Goal: Information Seeking & Learning: Learn about a topic

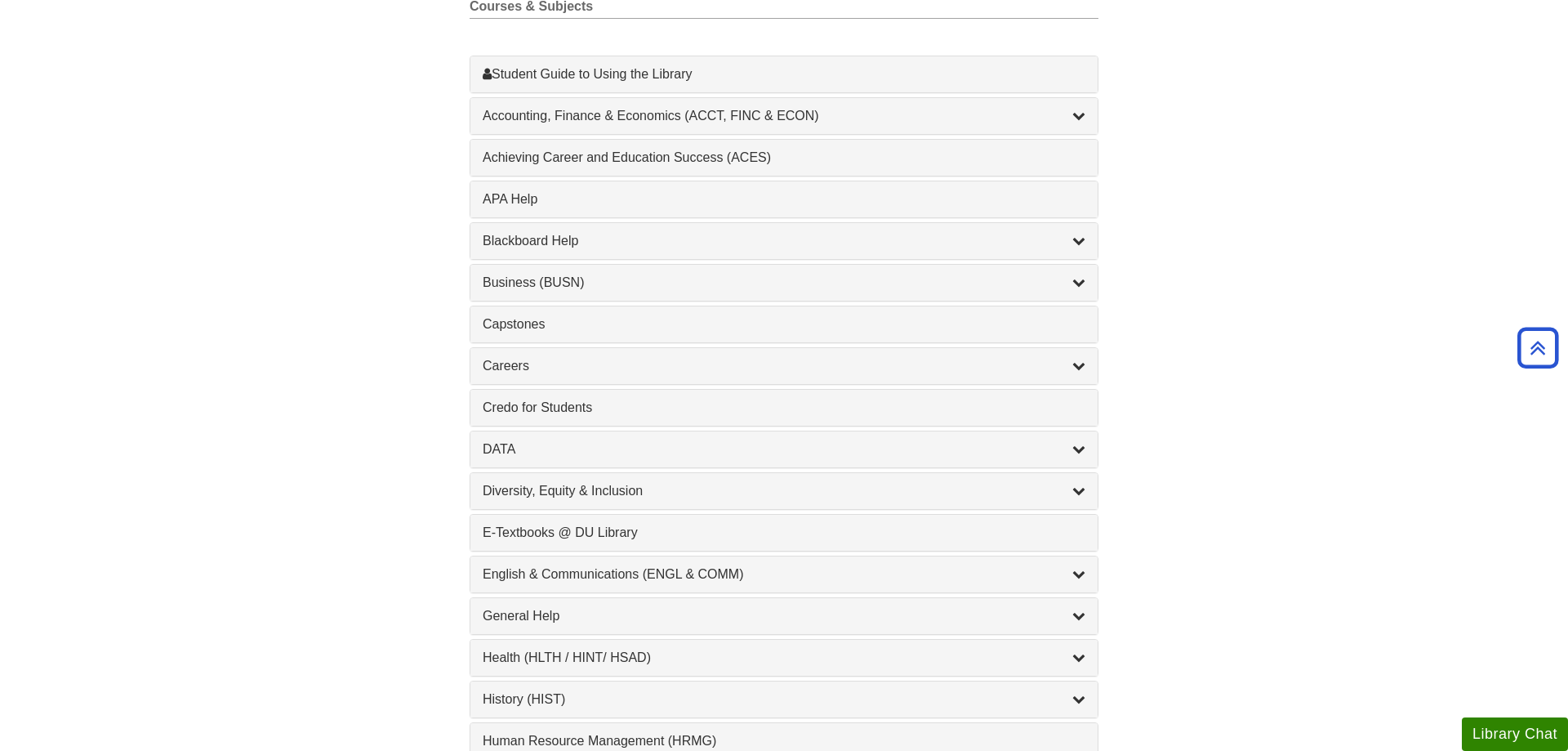
scroll to position [583, 0]
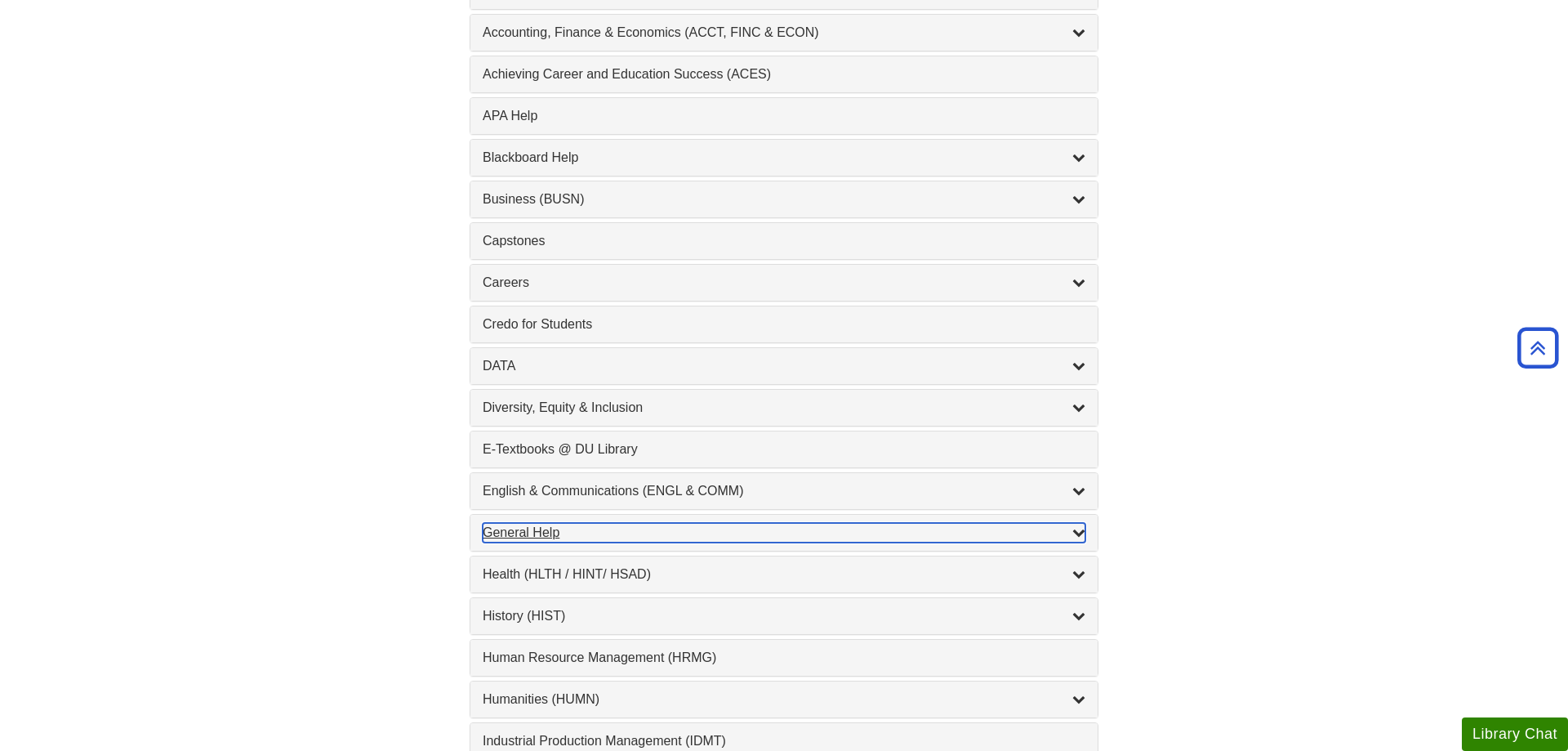
click at [1077, 538] on icon "List of Subjects" at bounding box center [1079, 532] width 13 height 13
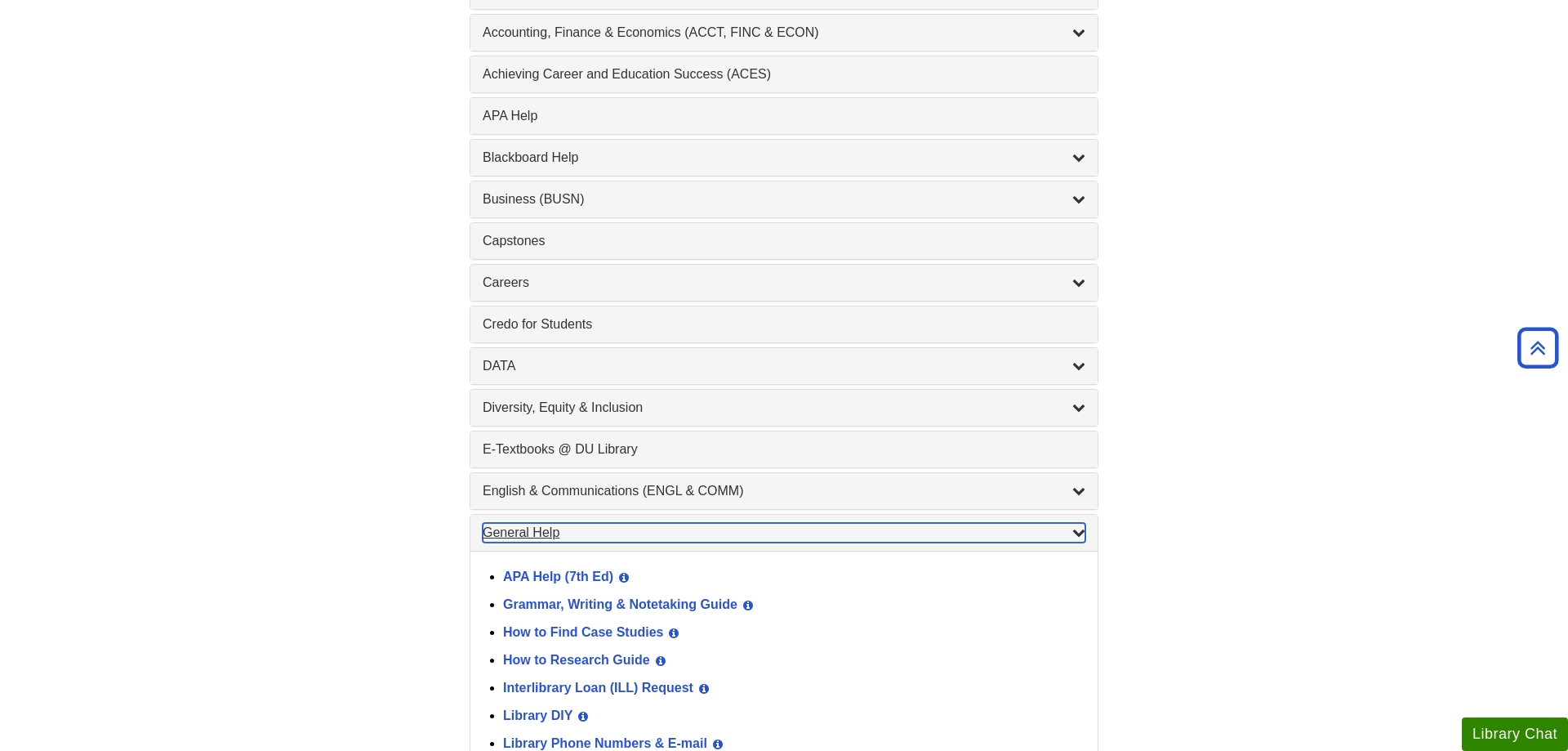
click at [1077, 538] on icon "List of Subjects" at bounding box center [1079, 532] width 13 height 13
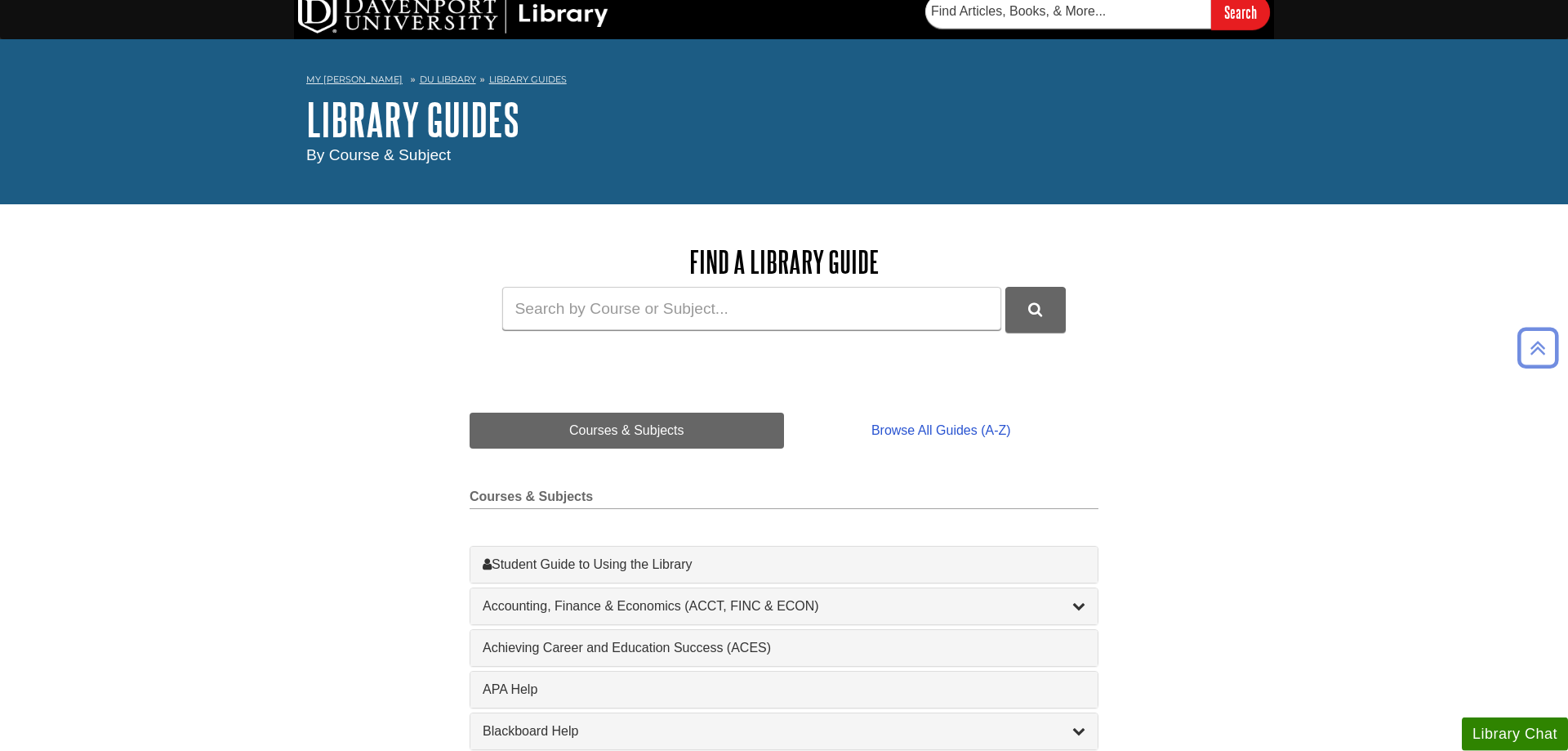
scroll to position [0, 0]
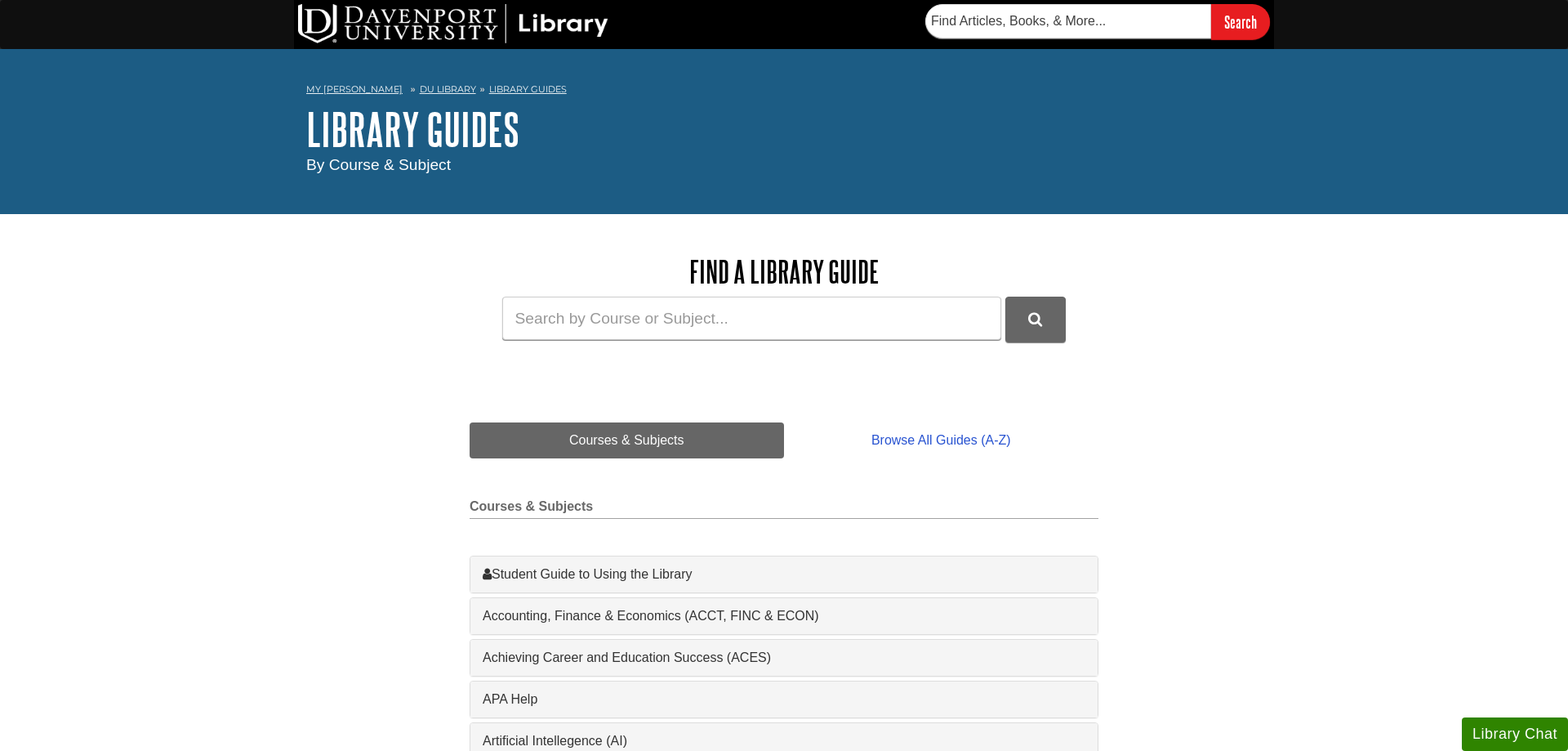
scroll to position [167, 0]
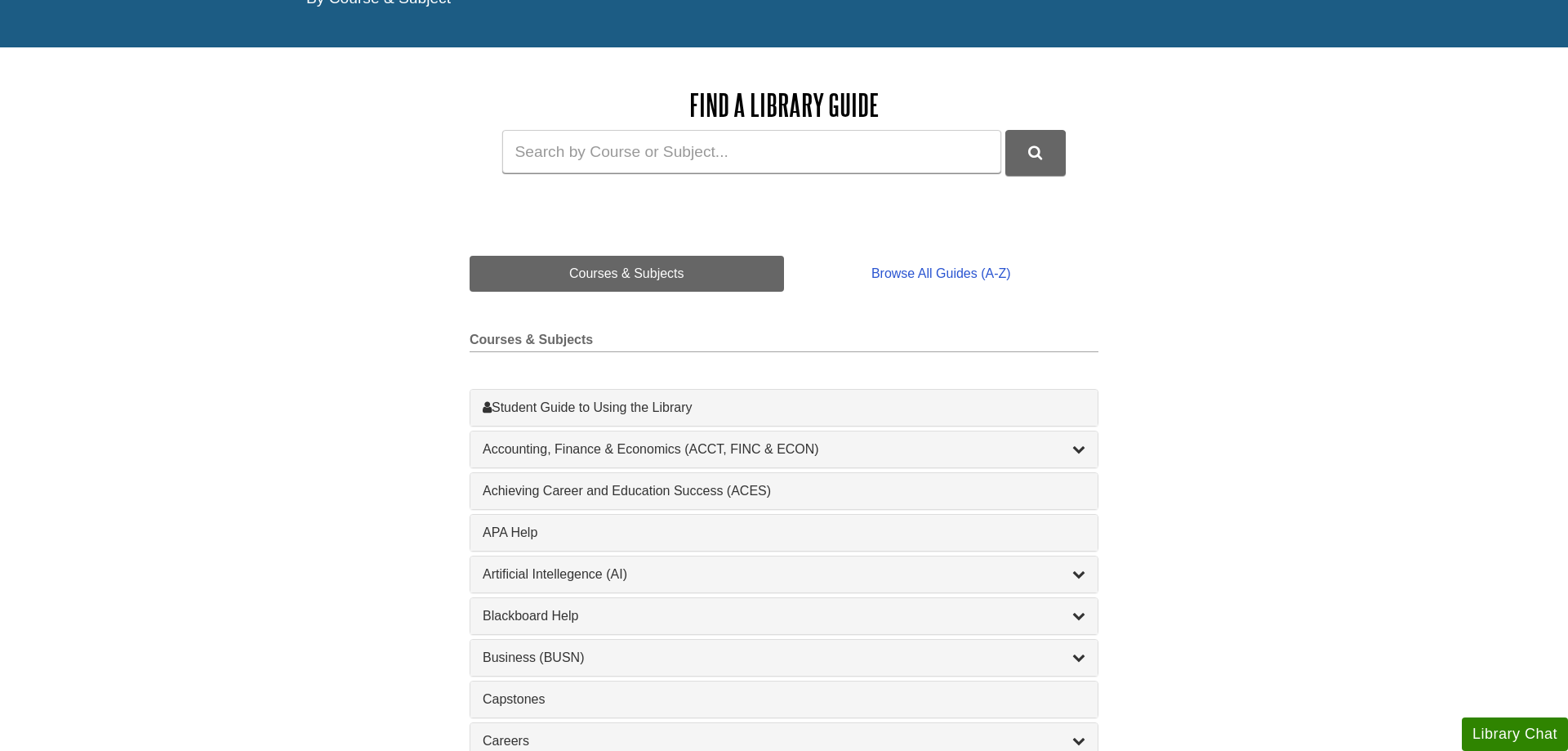
click at [1085, 573] on div "Artificial Intellegence (AI) , 2 guides" at bounding box center [784, 575] width 627 height 36
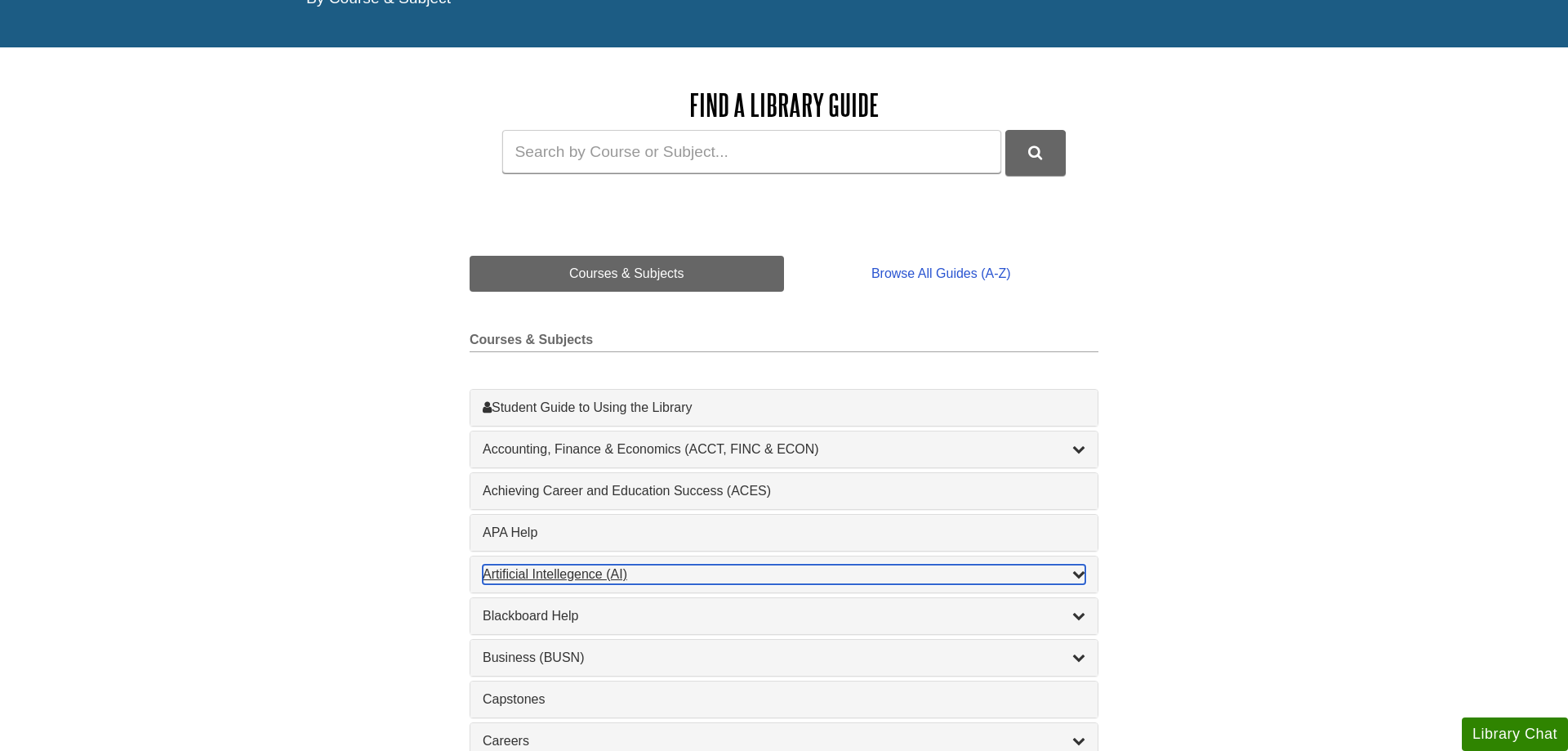
click at [1078, 579] on icon "List of Subjects" at bounding box center [1079, 574] width 13 height 13
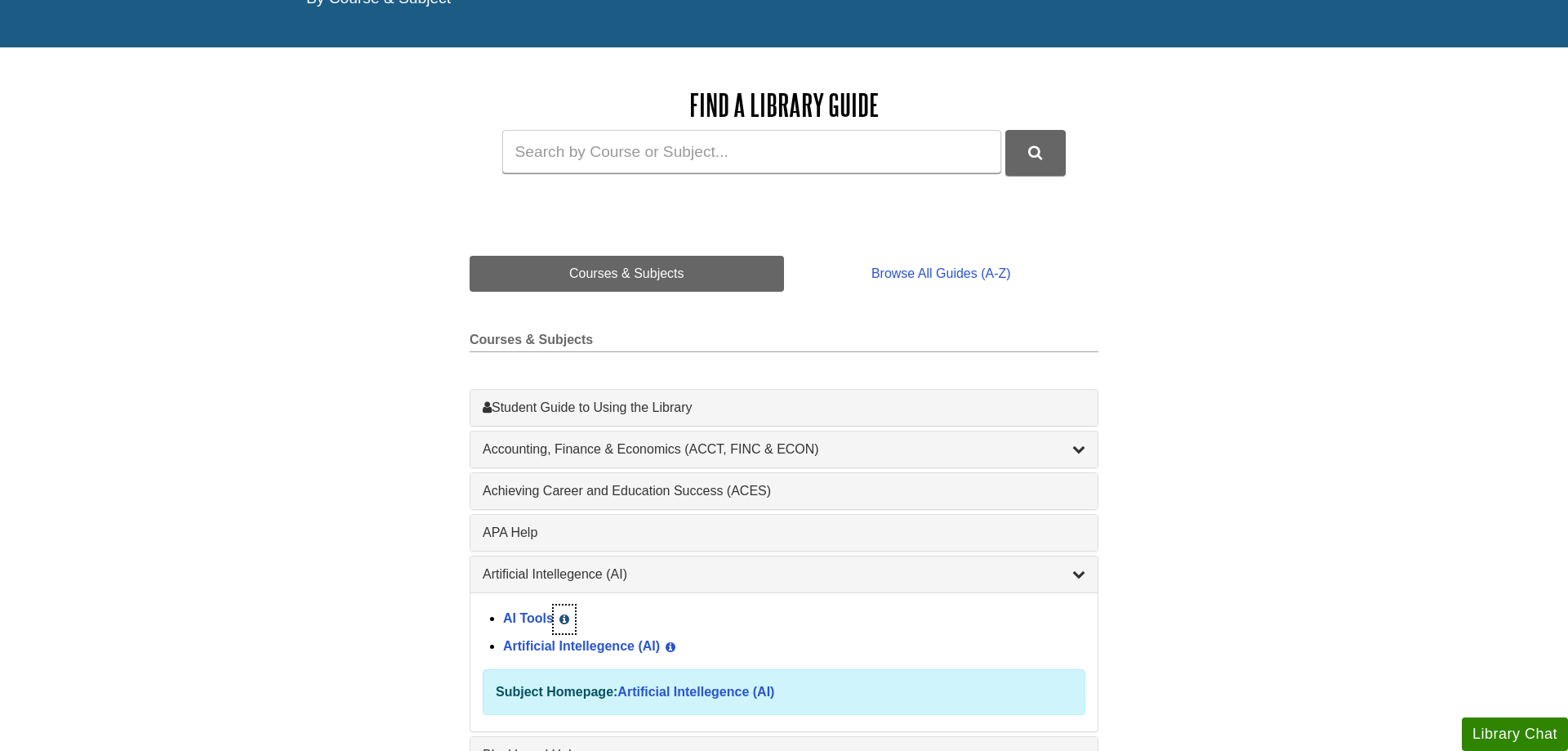
click at [563, 618] on button "View Guide Info" at bounding box center [564, 619] width 22 height 27
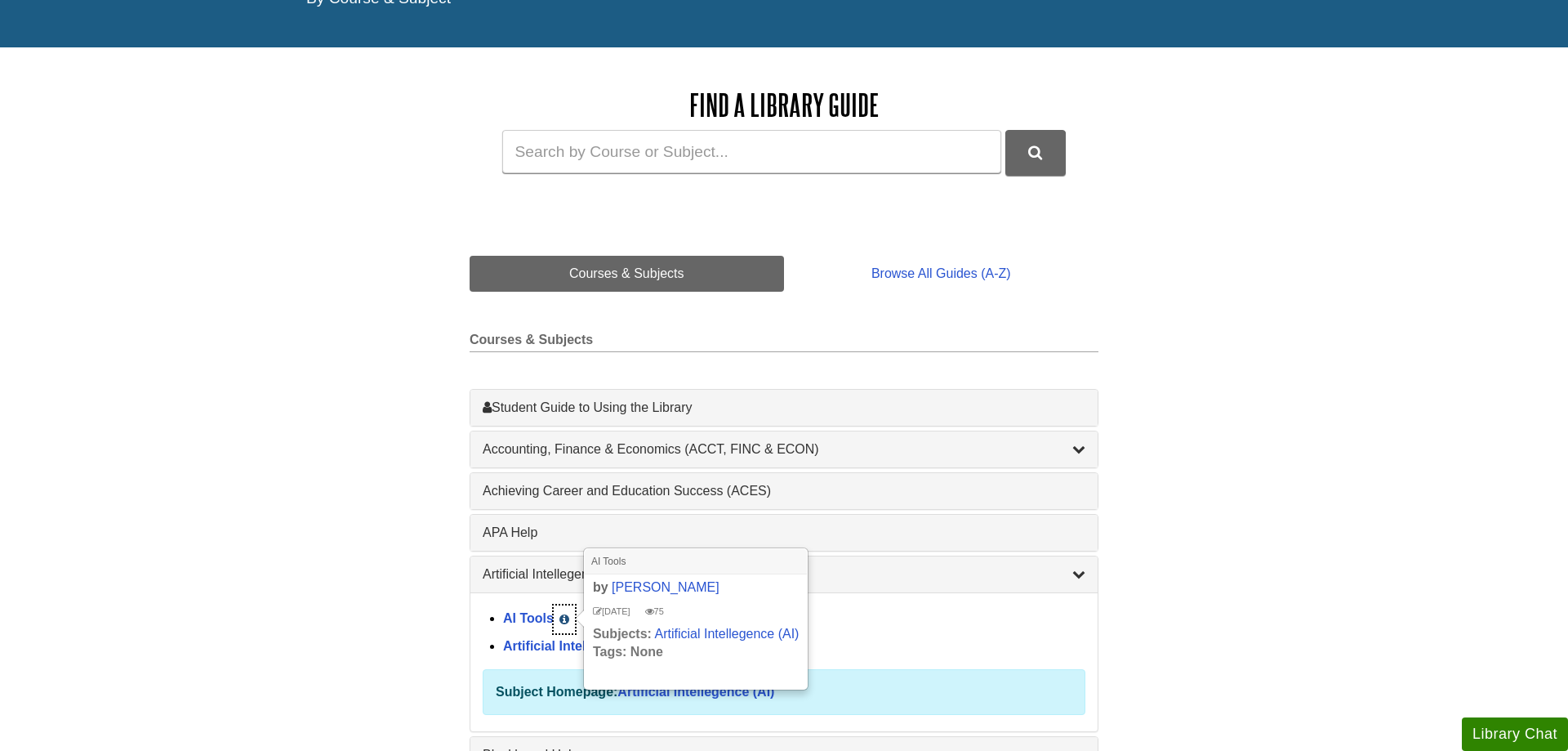
click at [563, 618] on icon "List of Subjects" at bounding box center [564, 619] width 9 height 11
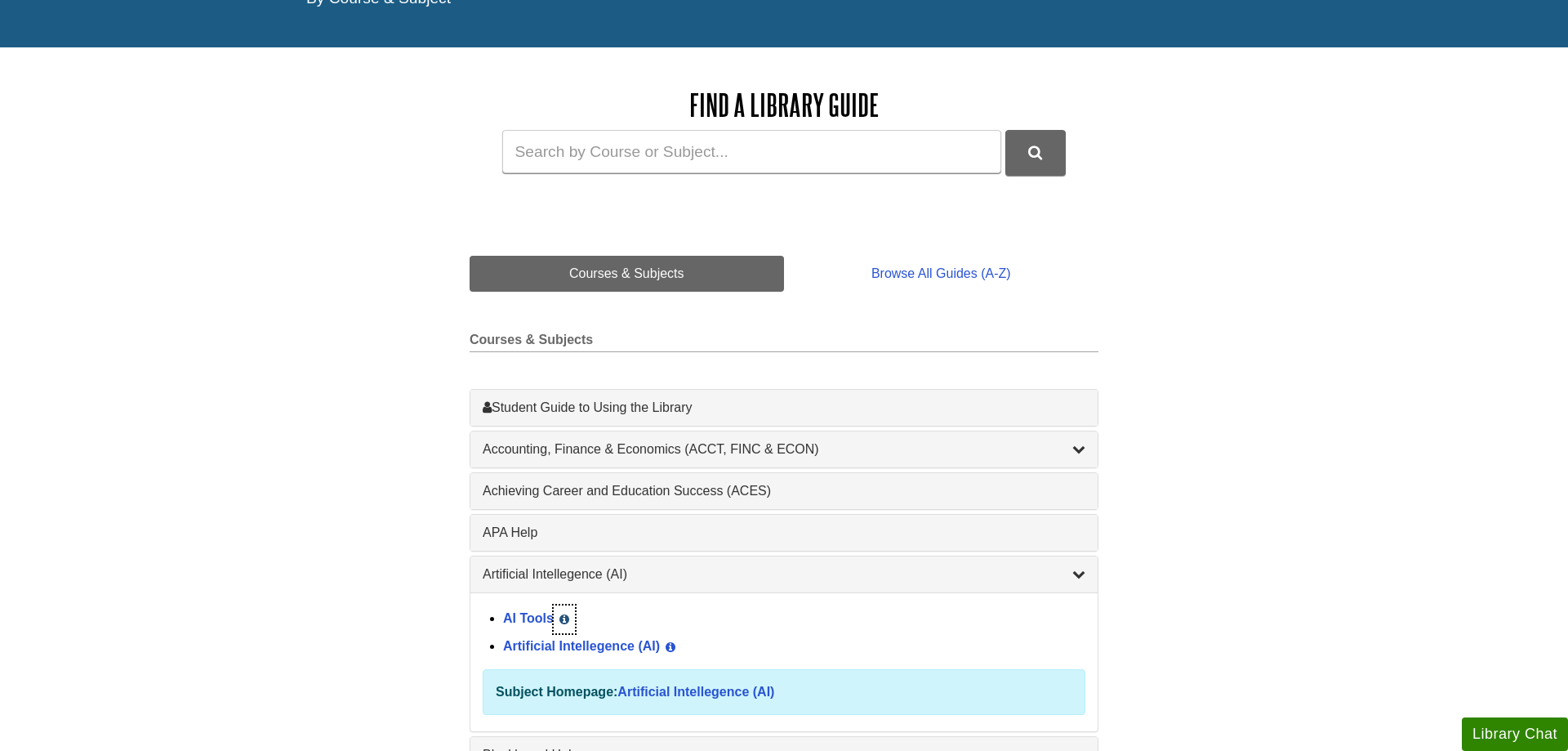
click at [563, 618] on icon "List of Subjects" at bounding box center [564, 619] width 9 height 11
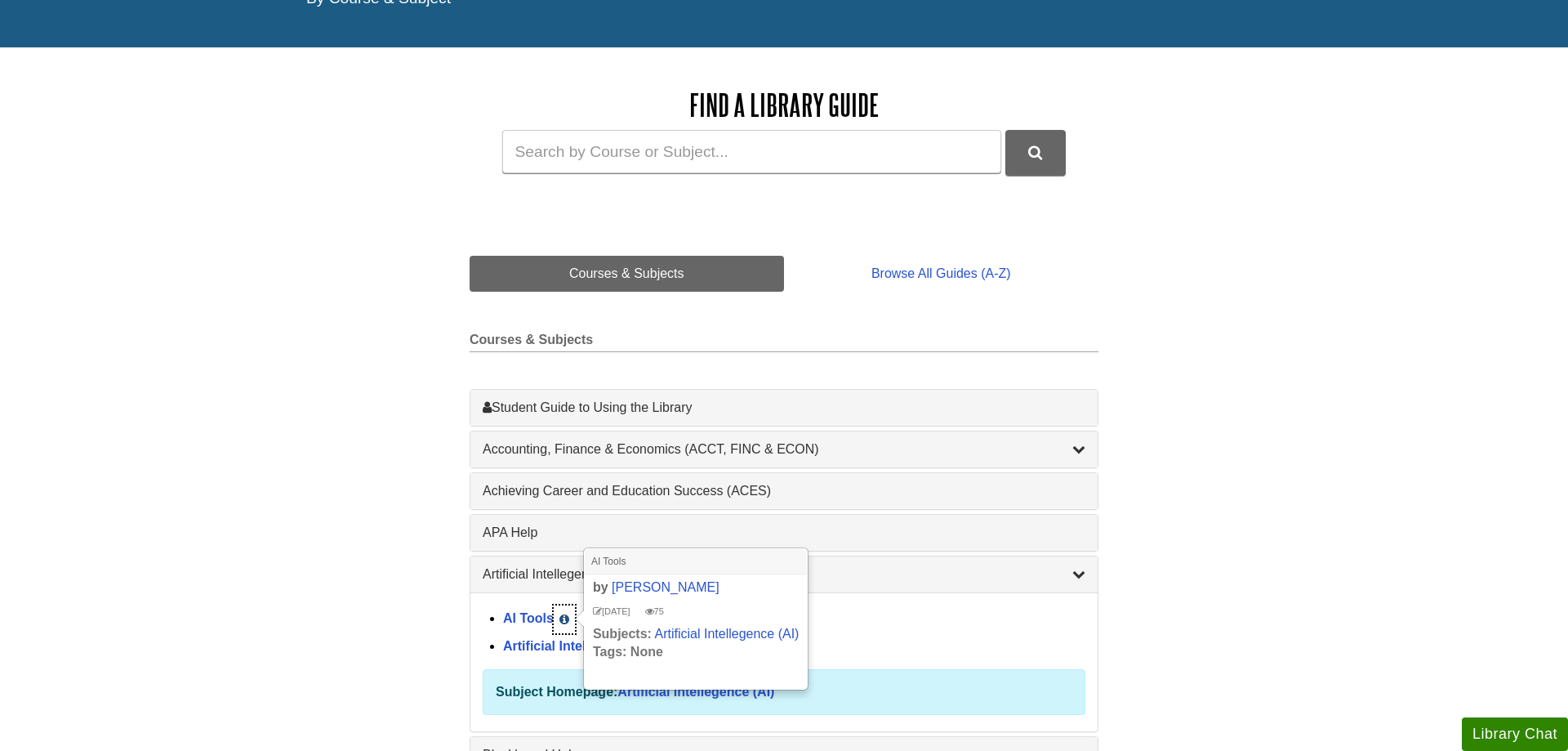
click at [559, 618] on icon "List of Subjects" at bounding box center [564, 619] width 9 height 11
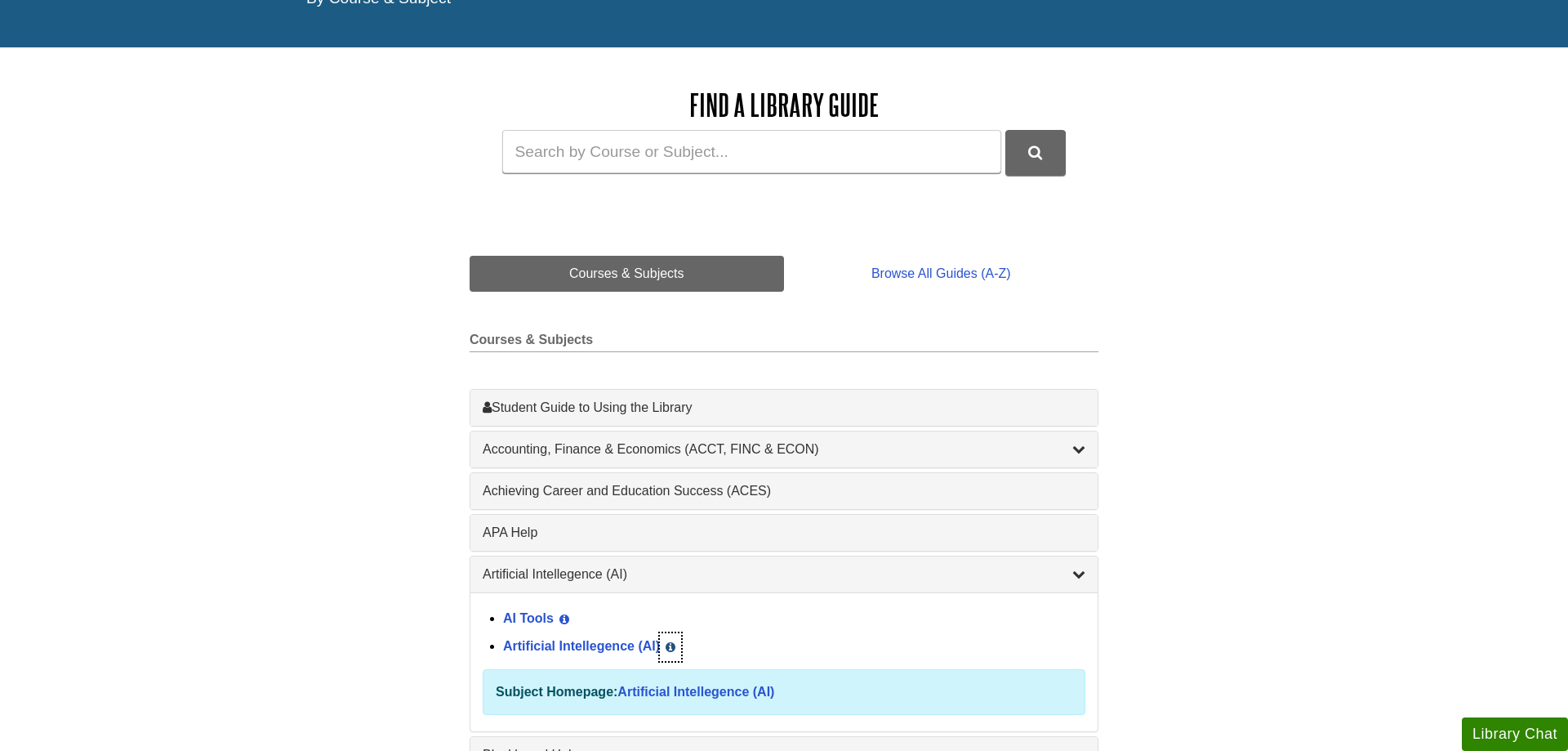
click at [671, 648] on icon "List of Subjects" at bounding box center [671, 647] width 9 height 11
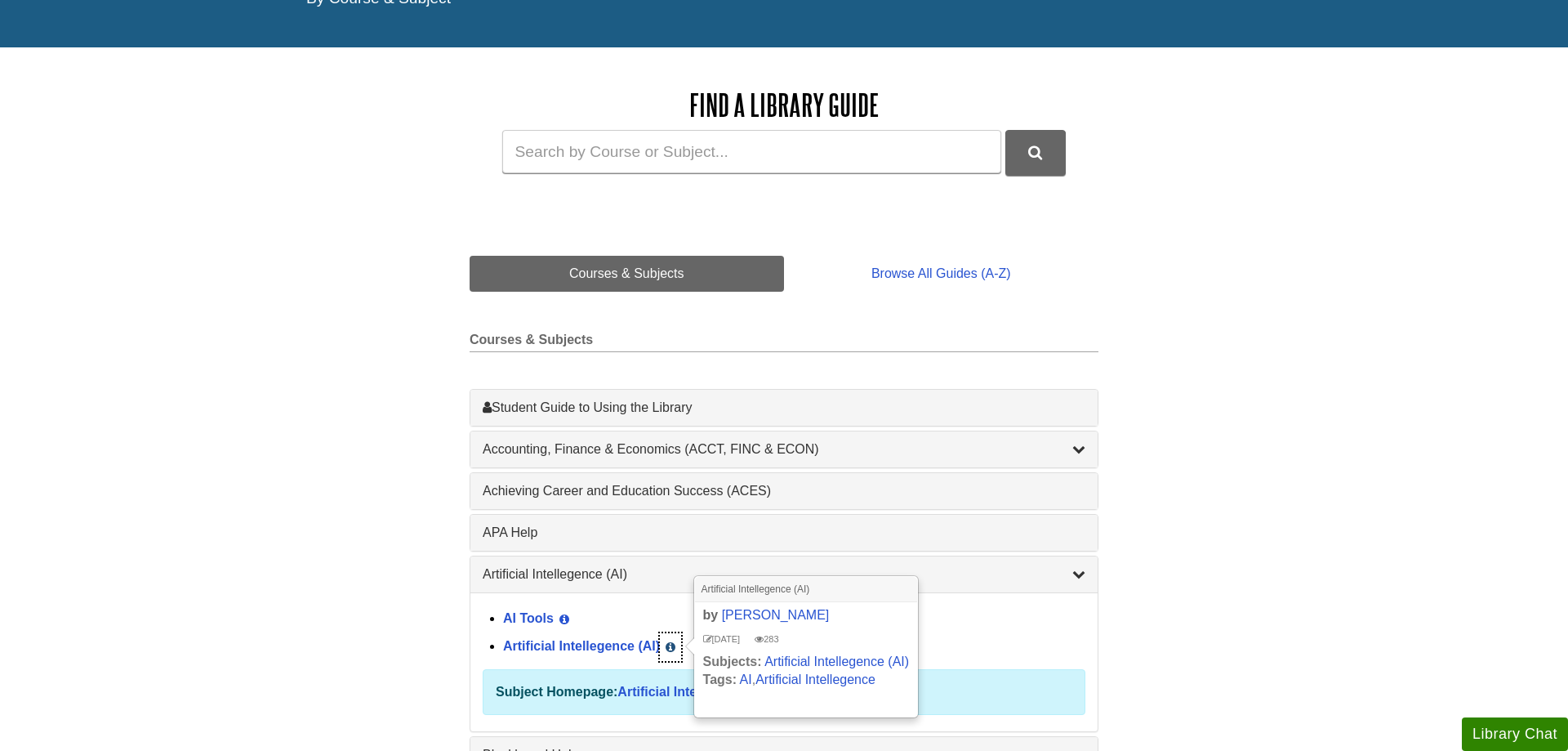
click at [671, 648] on icon "List of Subjects" at bounding box center [671, 647] width 9 height 11
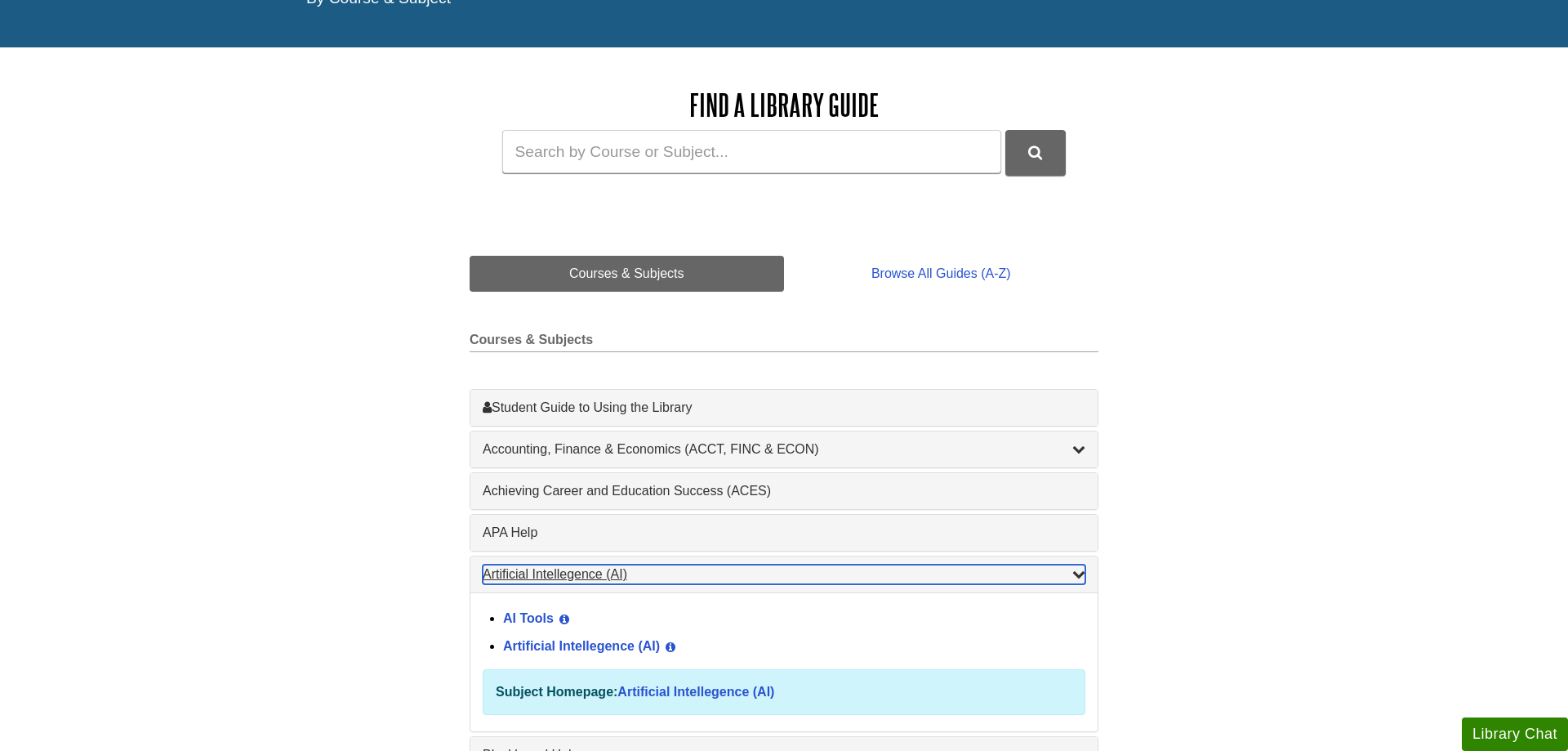
click at [1076, 583] on div "List of Subjects" at bounding box center [1079, 574] width 13 height 20
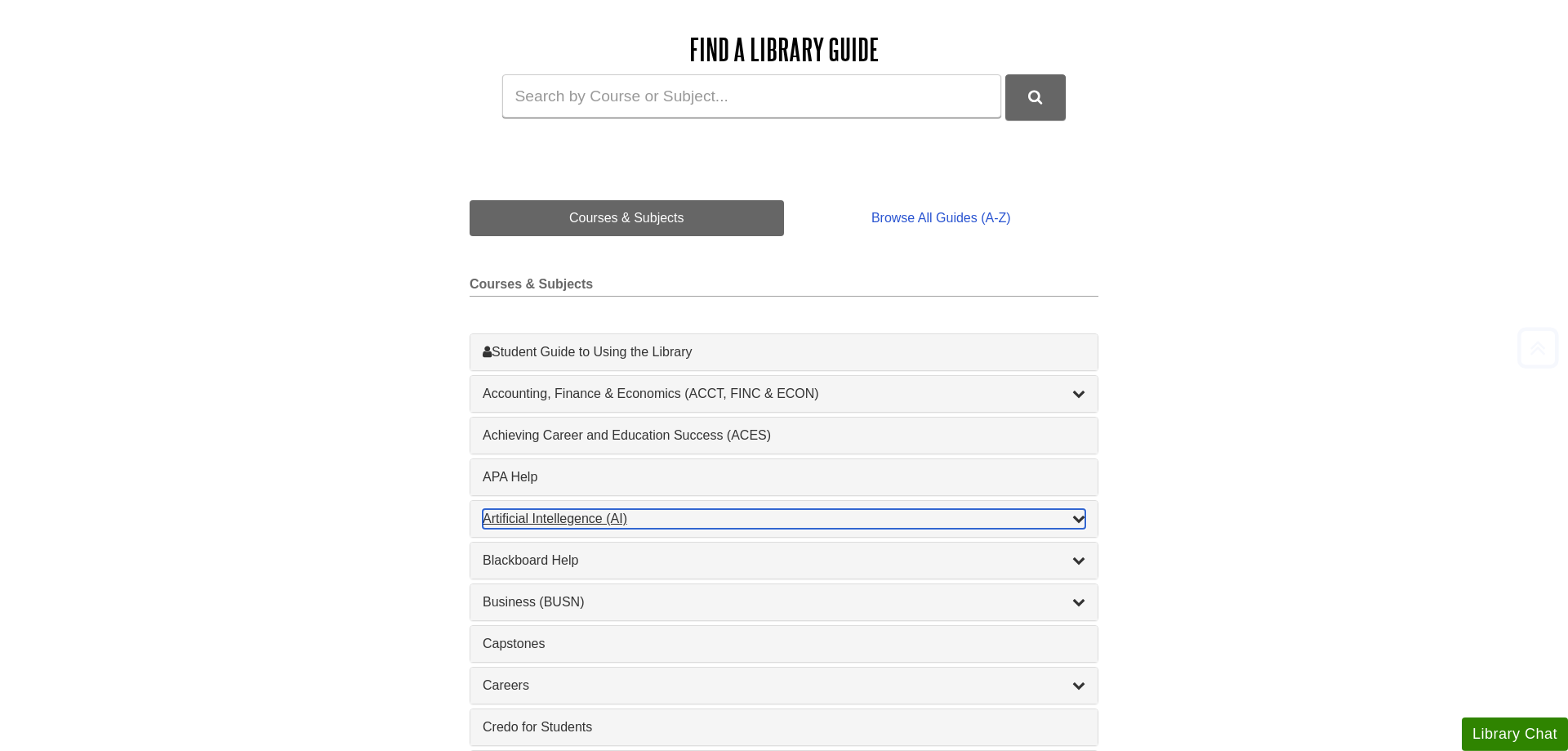
scroll to position [250, 0]
